Goal: Information Seeking & Learning: Find specific fact

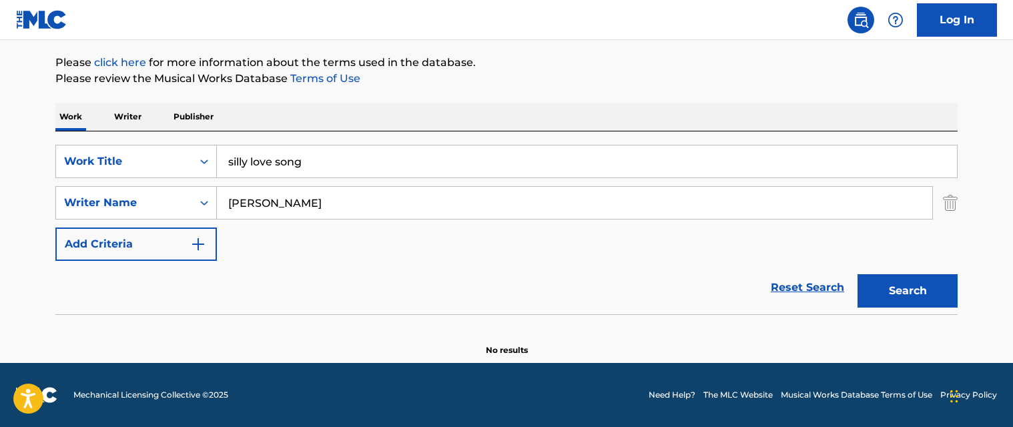
scroll to position [152, 0]
drag, startPoint x: 273, startPoint y: 165, endPoint x: 155, endPoint y: 159, distance: 117.6
click at [155, 159] on div "SearchWithCriteria4fa6ad22-6989-475d-9547-55dcd229d259 Work Title silly love so…" at bounding box center [506, 161] width 902 height 33
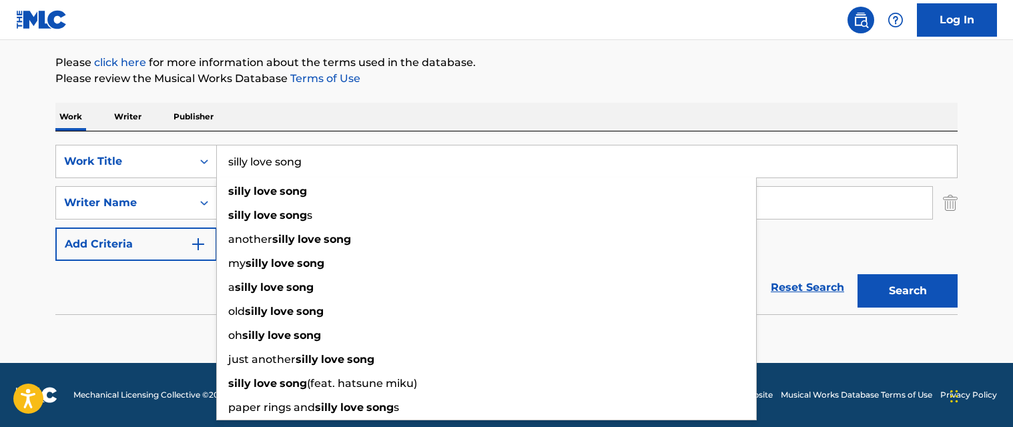
paste input "until the end of time"
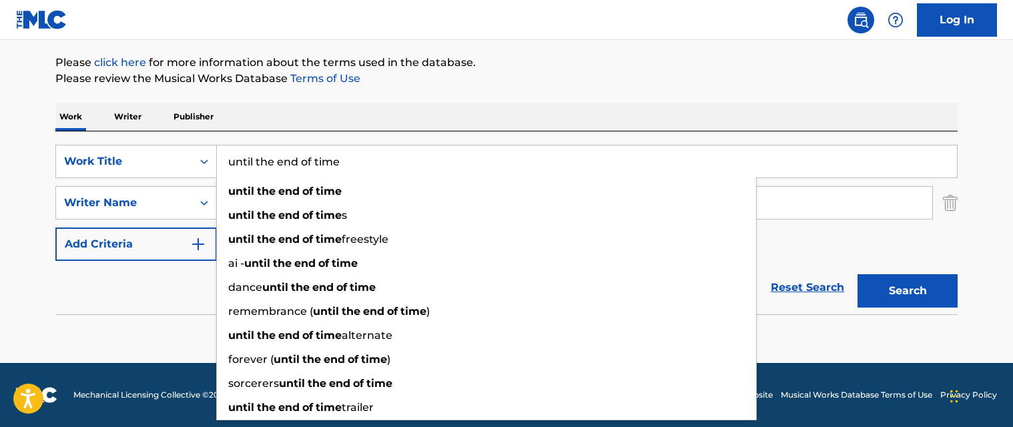
type input "until the end of time"
click at [879, 288] on button "Search" at bounding box center [907, 290] width 100 height 33
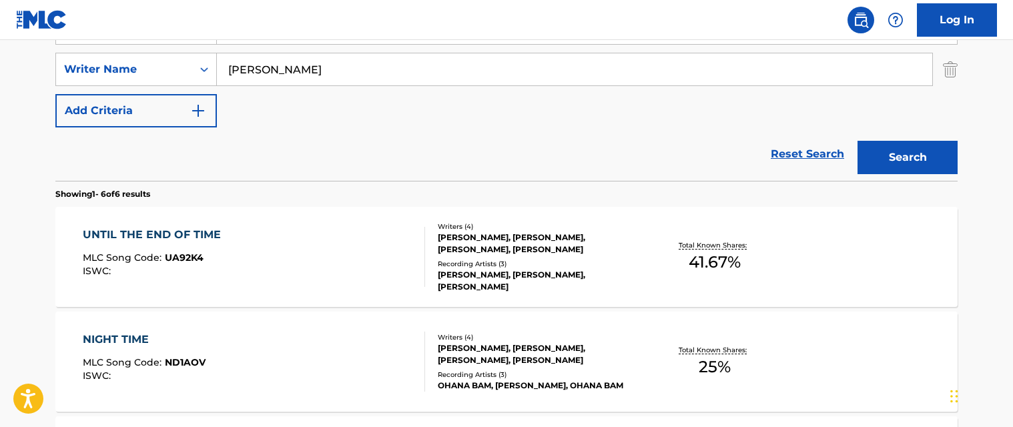
scroll to position [352, 0]
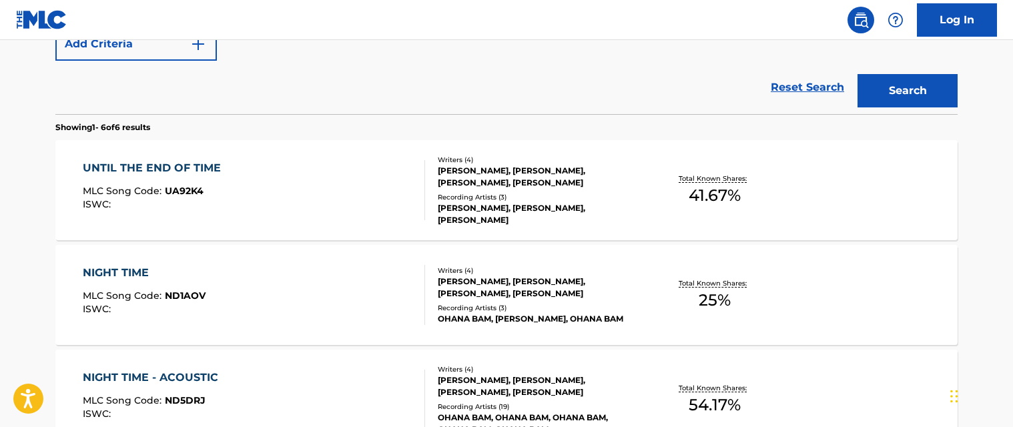
click at [276, 166] on div "UNTIL THE END OF TIME MLC Song Code : UA92K4 ISWC :" at bounding box center [254, 190] width 343 height 60
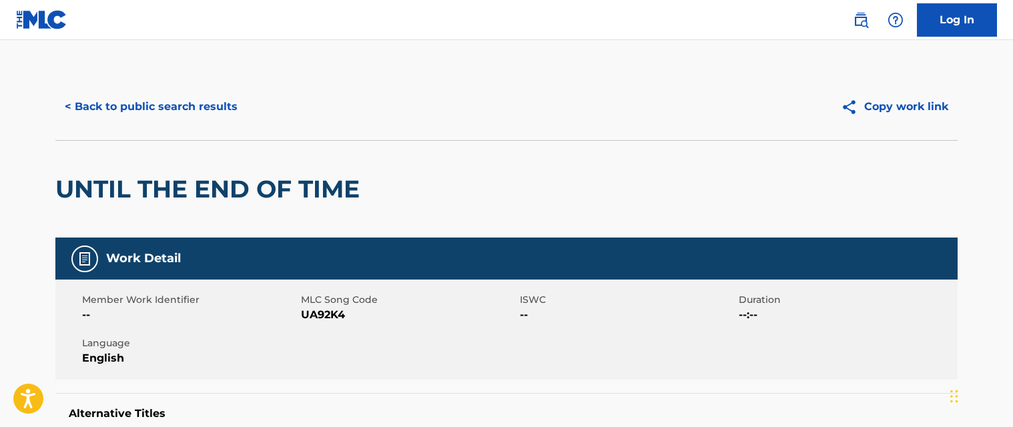
scroll to position [133, 0]
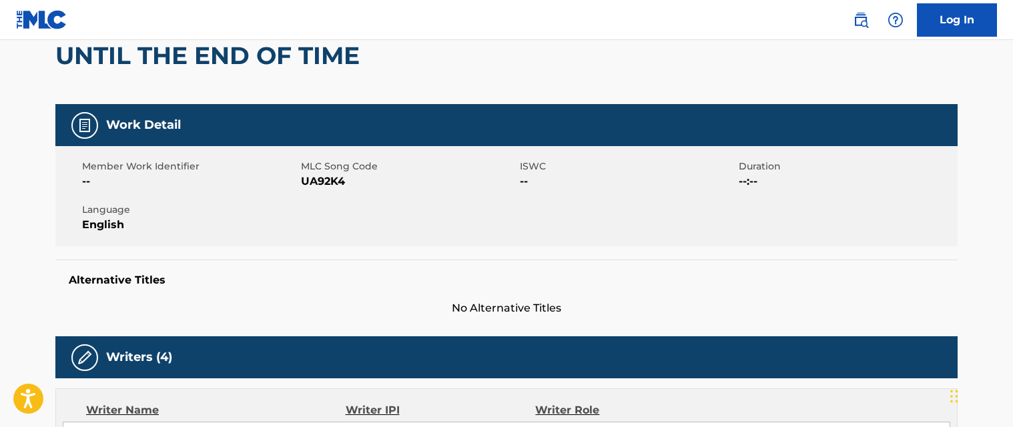
click at [325, 172] on span "MLC Song Code" at bounding box center [409, 166] width 216 height 14
click at [326, 177] on span "UA92K4" at bounding box center [409, 181] width 216 height 16
copy span "UA92K4"
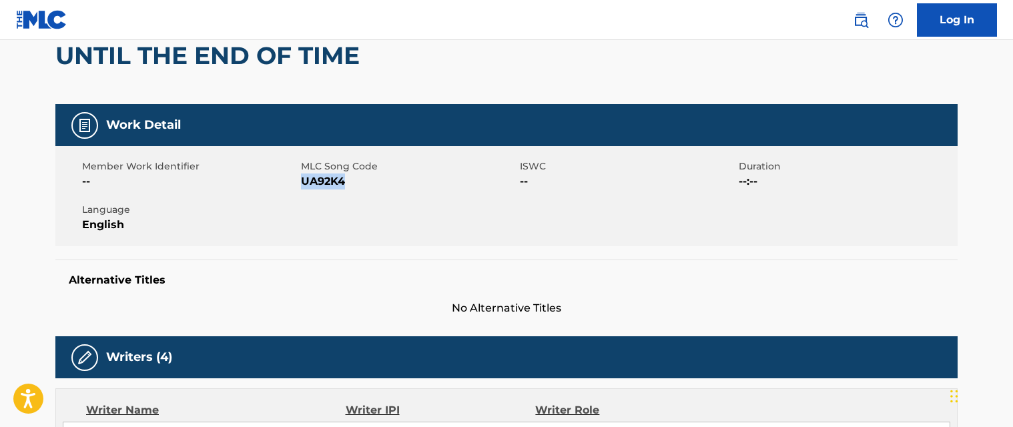
scroll to position [0, 0]
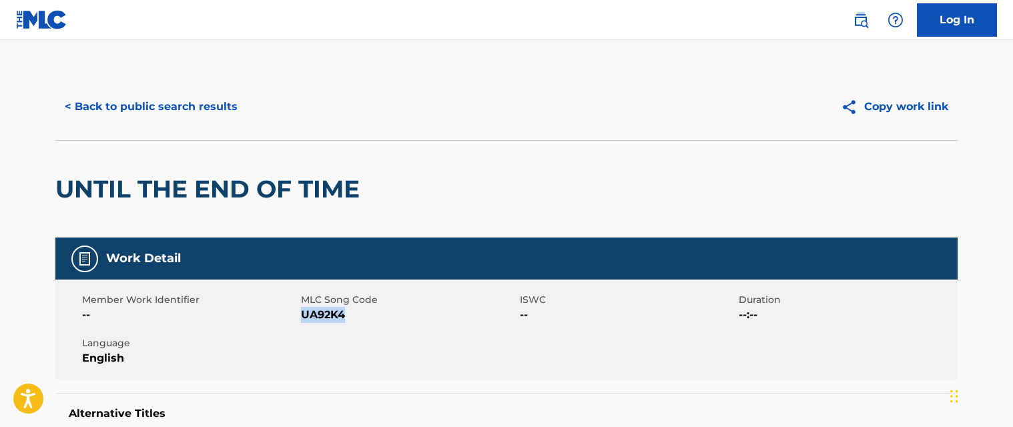
click at [189, 100] on button "< Back to public search results" at bounding box center [150, 106] width 191 height 33
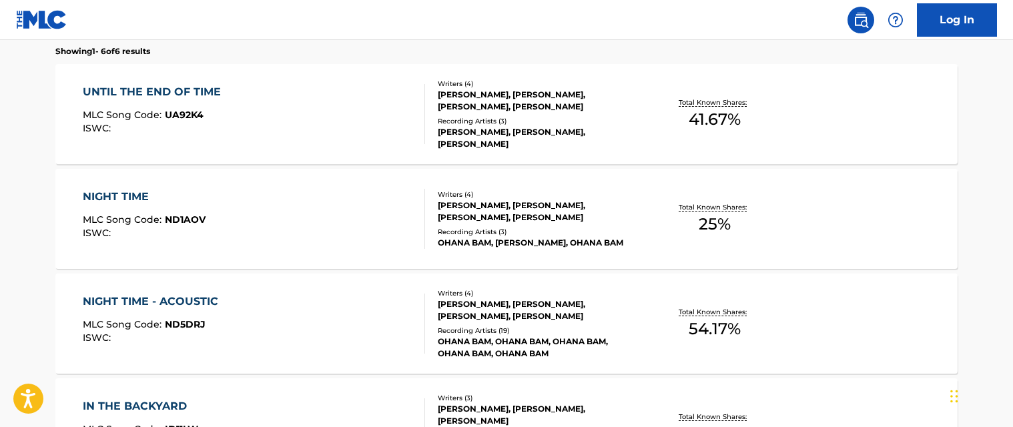
scroll to position [228, 0]
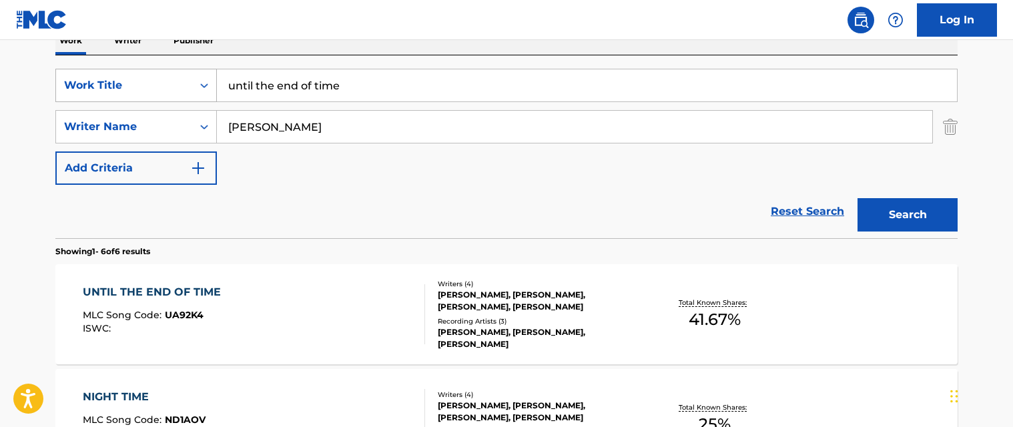
drag, startPoint x: 367, startPoint y: 95, endPoint x: 164, endPoint y: 95, distance: 202.8
click at [164, 95] on div "SearchWithCriteria4fa6ad22-6989-475d-9547-55dcd229d259 Work Title until the end…" at bounding box center [506, 85] width 902 height 33
paste input "worthy"
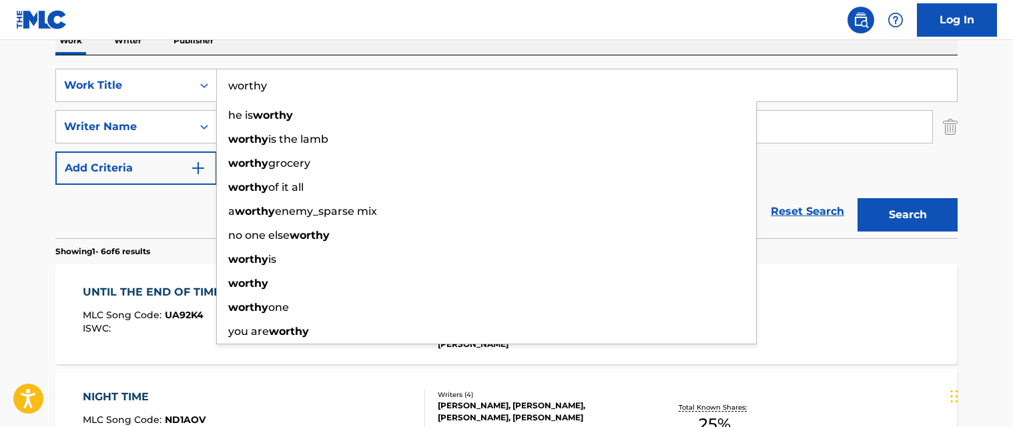
type input "worthy"
click at [963, 215] on div "The MLC Public Work Search The accuracy and completeness of The MLC's data is d…" at bounding box center [506, 398] width 934 height 1106
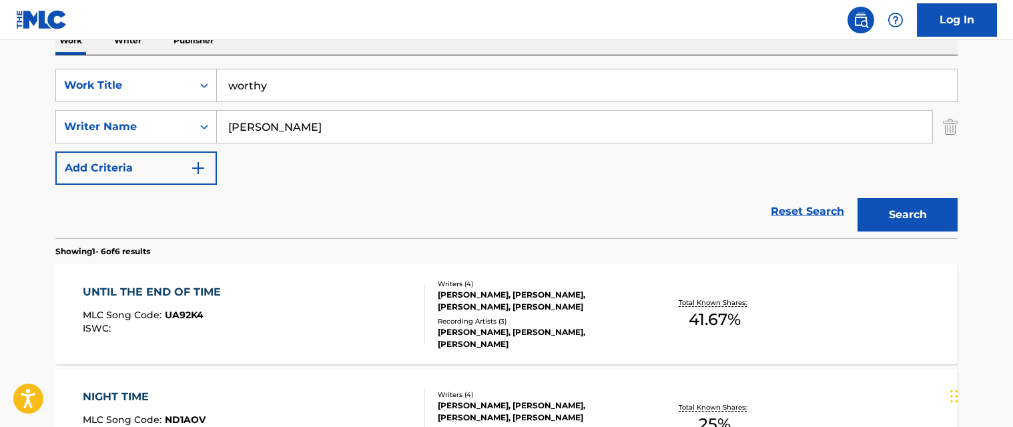
click at [924, 215] on button "Search" at bounding box center [907, 214] width 100 height 33
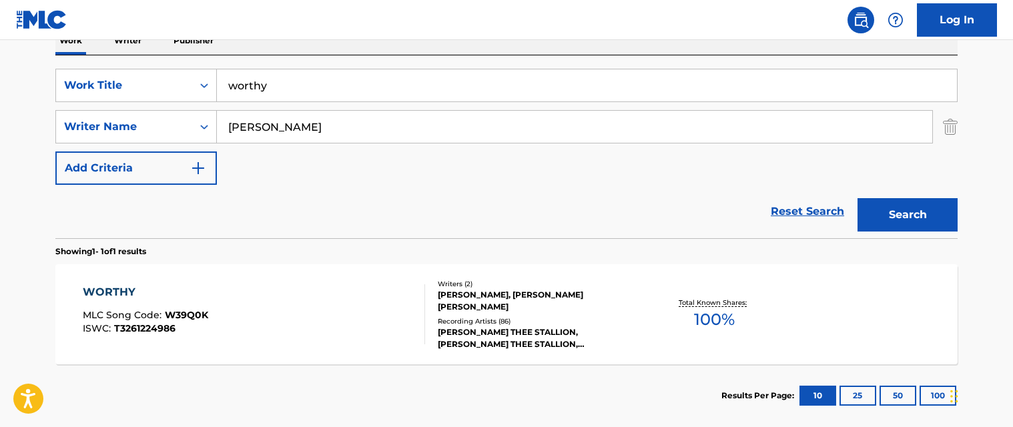
scroll to position [295, 0]
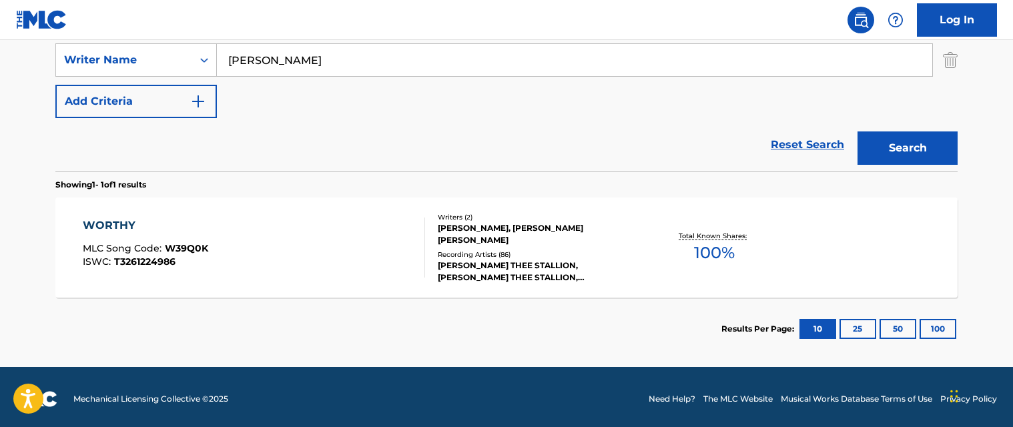
click at [344, 254] on div "WORTHY MLC Song Code : W39Q0K ISWC : T3261224986" at bounding box center [254, 248] width 343 height 60
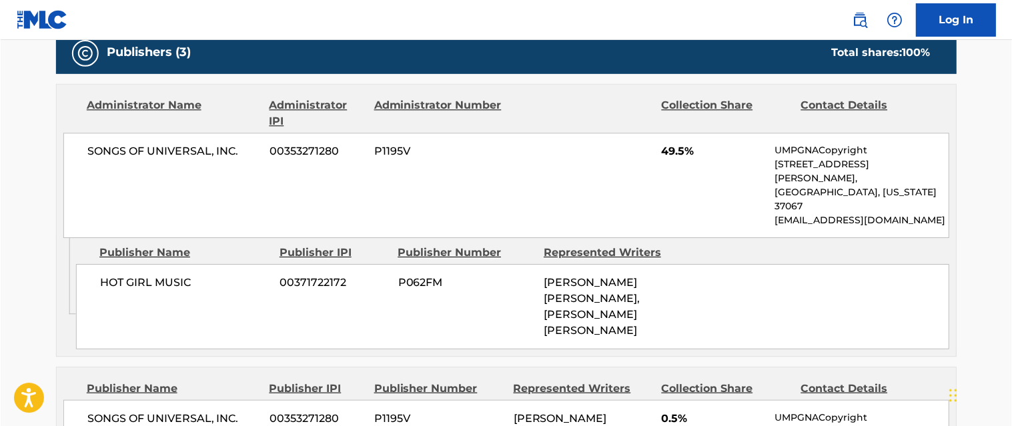
scroll to position [200, 0]
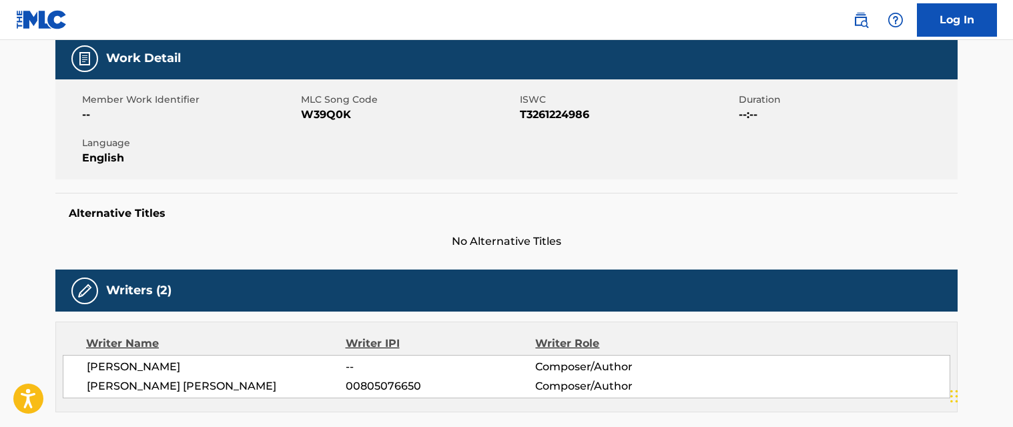
click at [332, 116] on span "W39Q0K" at bounding box center [409, 115] width 216 height 16
copy span "W39Q0K"
